Goal: Transaction & Acquisition: Purchase product/service

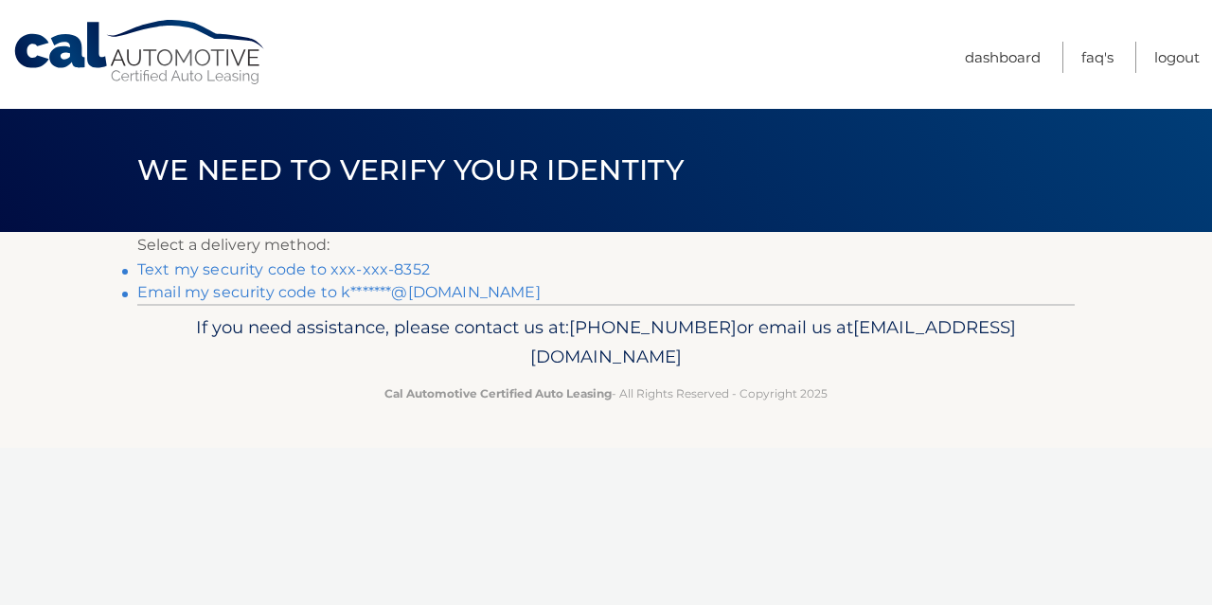
click at [237, 269] on link "Text my security code to xxx-xxx-8352" at bounding box center [283, 269] width 293 height 18
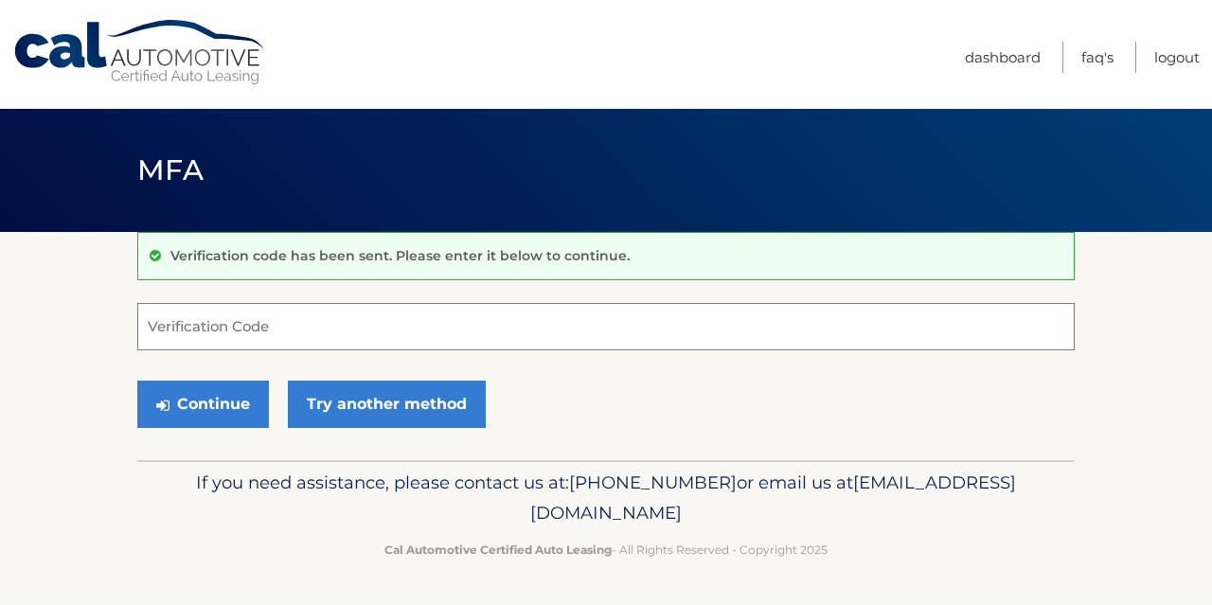
click at [205, 328] on input "Verification Code" at bounding box center [605, 326] width 937 height 47
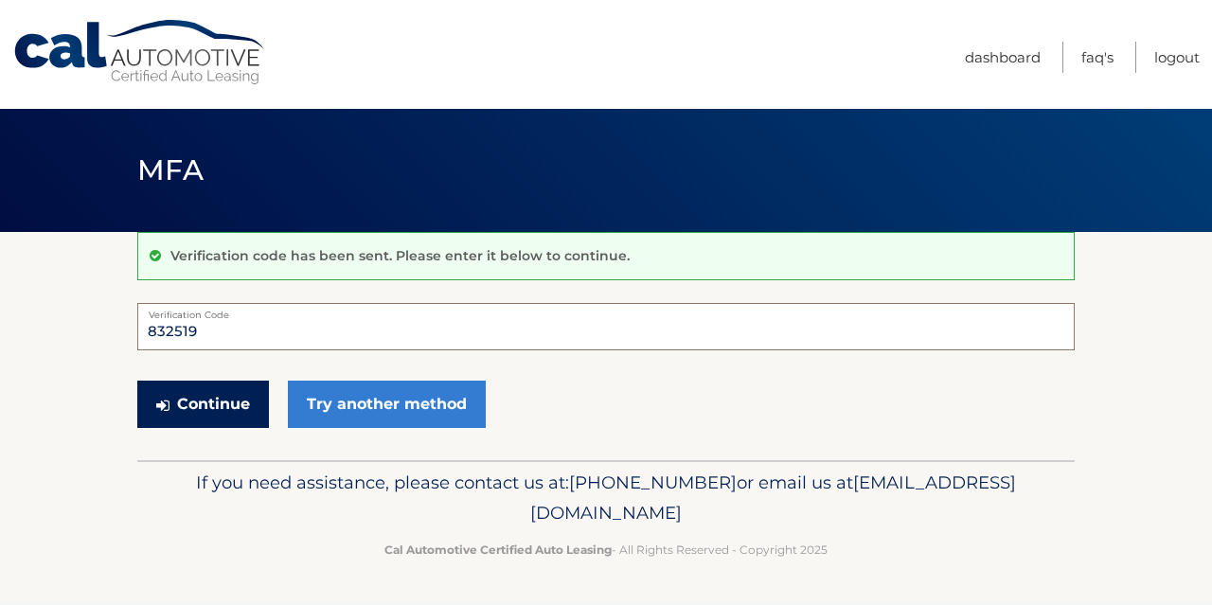
type input "832519"
click at [197, 403] on button "Continue" at bounding box center [203, 404] width 132 height 47
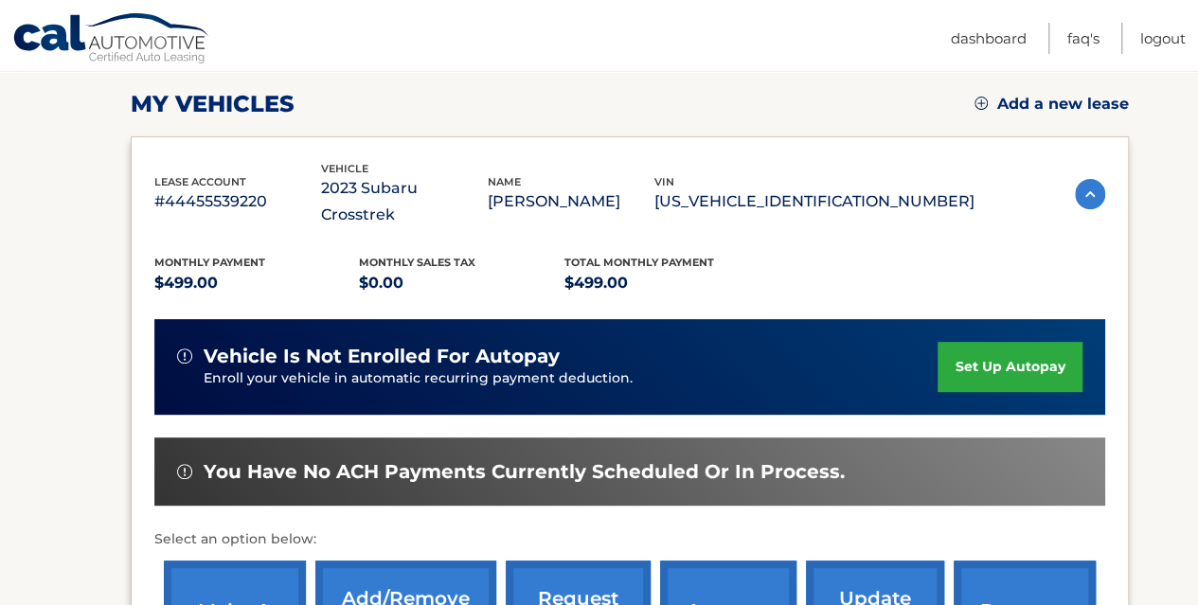
scroll to position [265, 0]
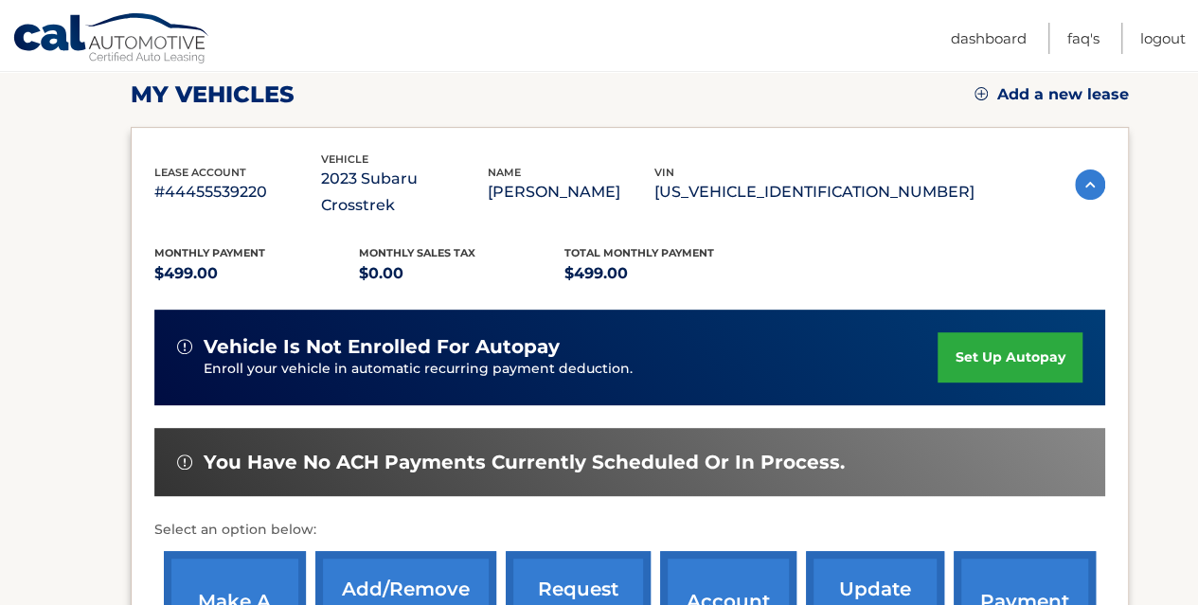
click at [222, 564] on link "make a payment" at bounding box center [235, 613] width 142 height 124
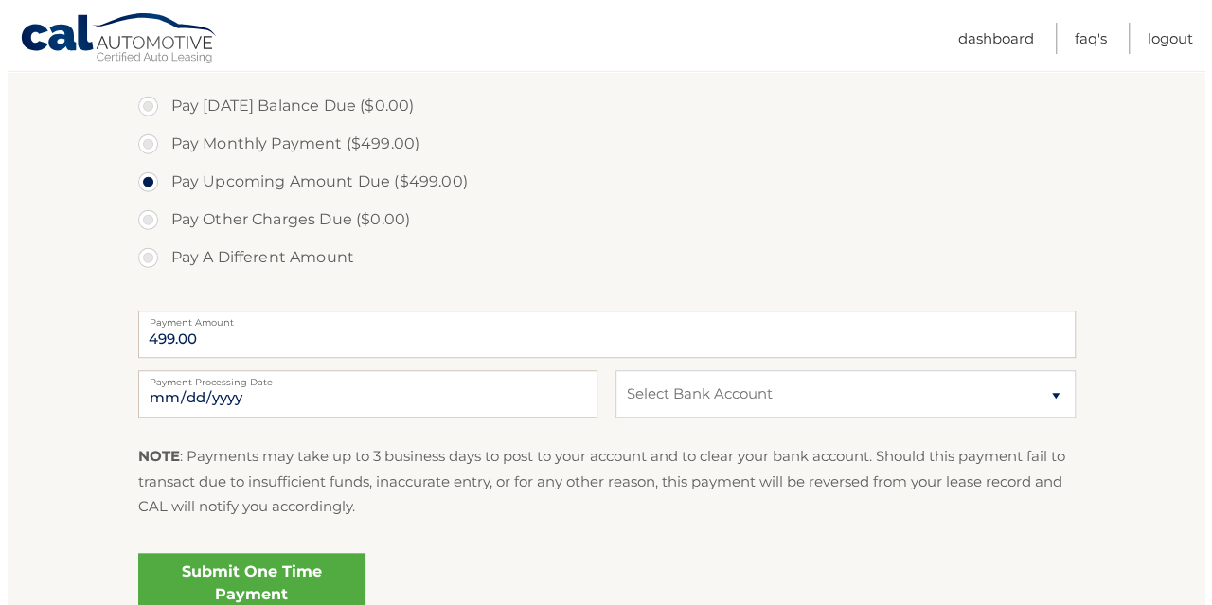
scroll to position [606, 0]
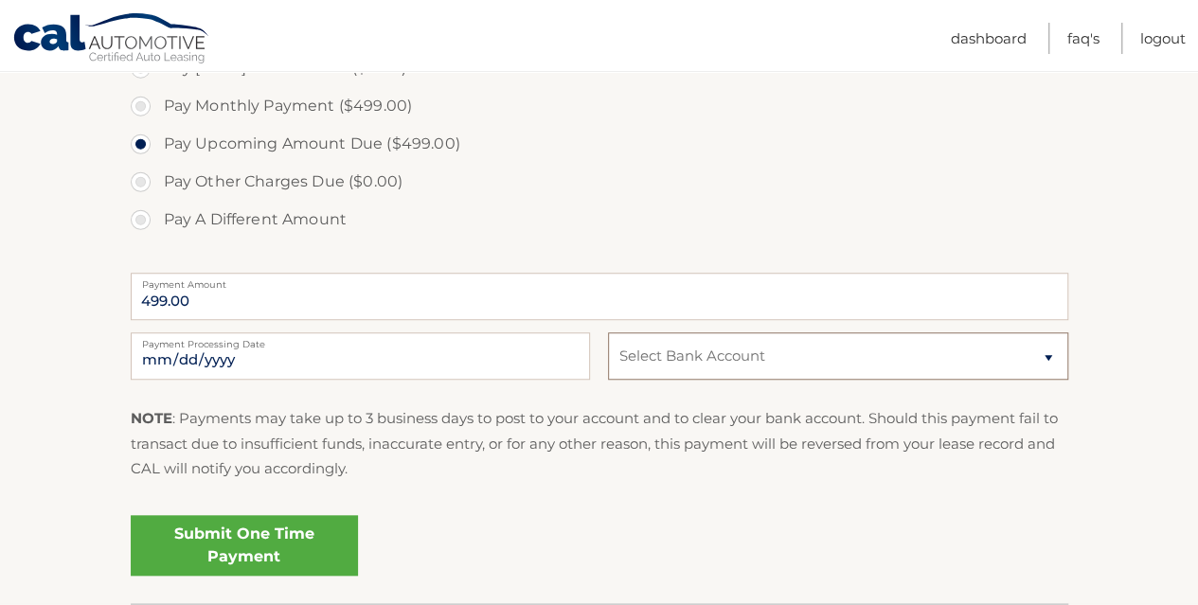
click at [1048, 358] on select "Select Bank Account Checking JPMORGAN CHASE BANK, NA *****0435 Checking M &amp;…" at bounding box center [837, 355] width 459 height 47
select select "YmRmNGU4ZWYtZDA4Ni00M2VhLTk3MDYtOGY0MGU3OTAzODhk"
click at [608, 332] on select "Select Bank Account Checking JPMORGAN CHASE BANK, NA *****0435 Checking M &amp;…" at bounding box center [837, 355] width 459 height 47
click at [315, 537] on link "Submit One Time Payment" at bounding box center [244, 545] width 227 height 61
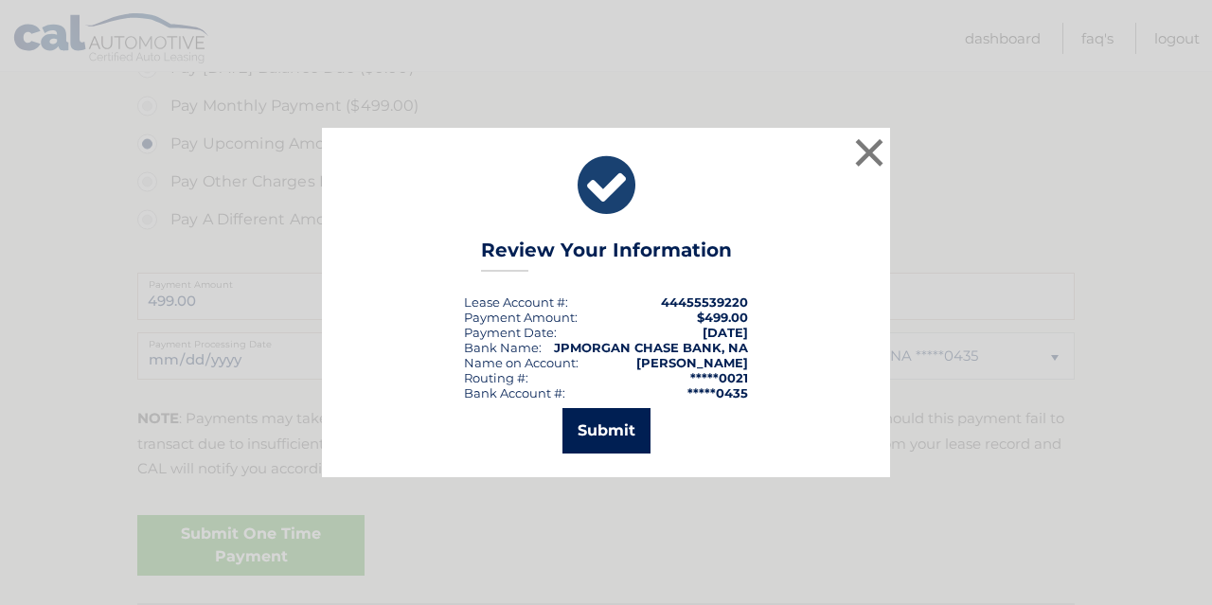
click at [607, 436] on button "Submit" at bounding box center [606, 430] width 88 height 45
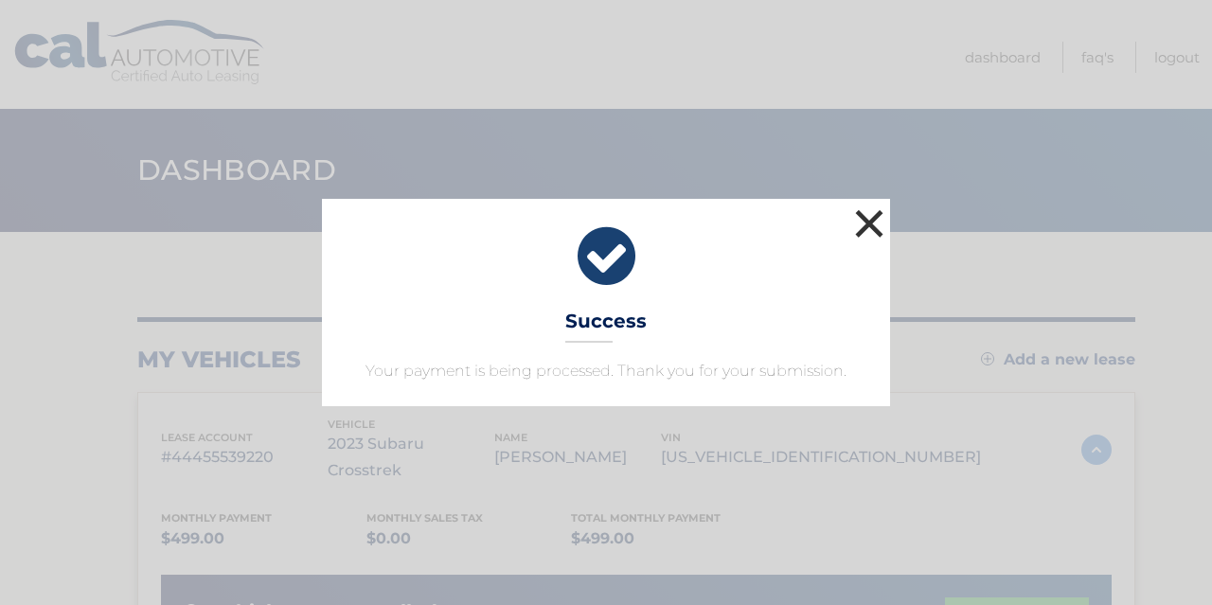
click at [862, 221] on button "×" at bounding box center [869, 224] width 38 height 38
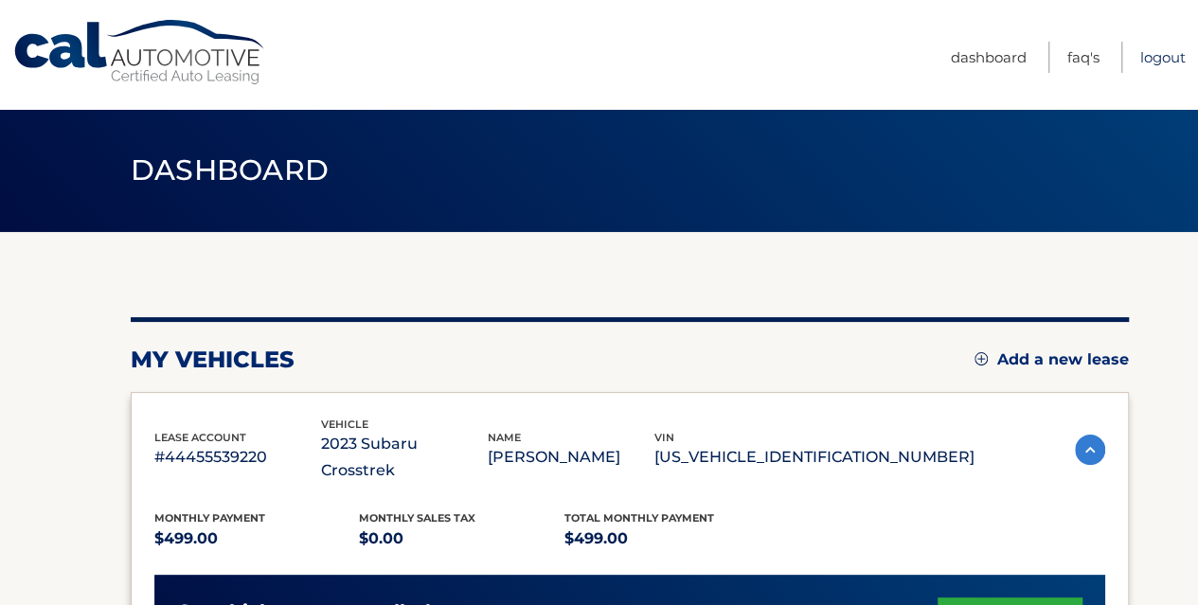
click at [1160, 56] on link "Logout" at bounding box center [1162, 57] width 45 height 31
